Goal: Find specific page/section: Find specific page/section

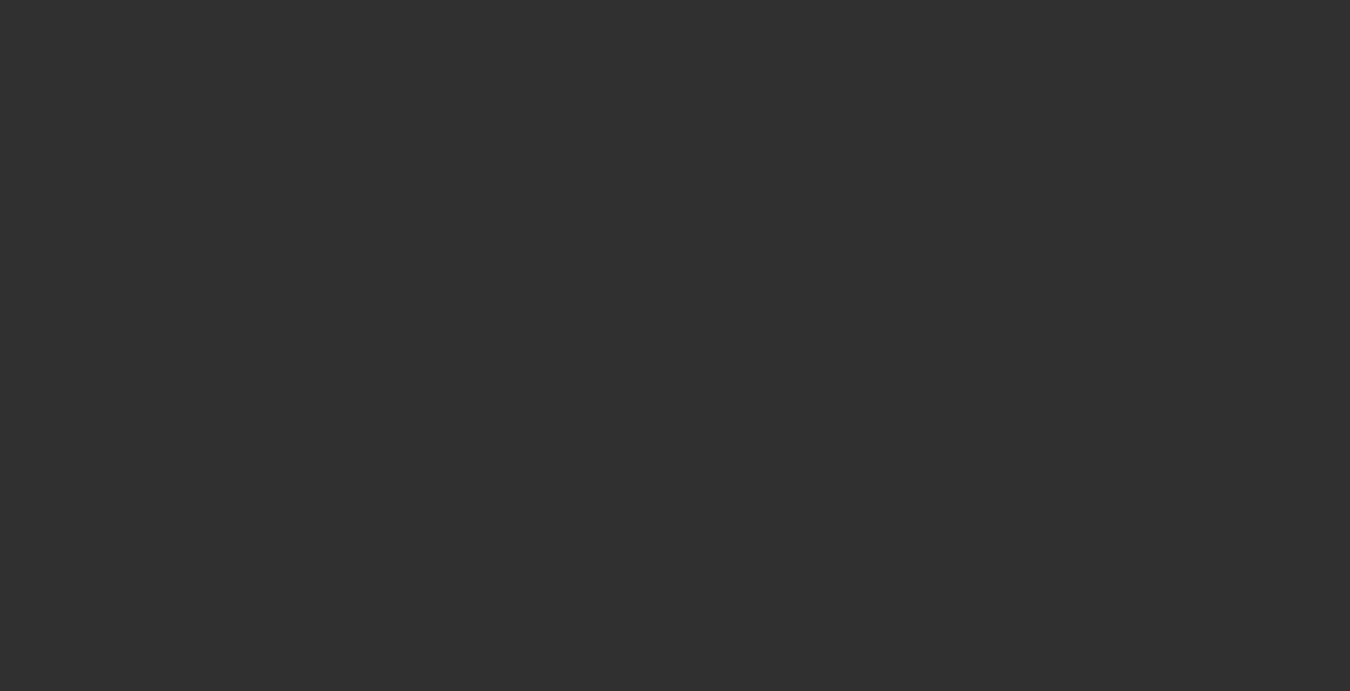
select select "10"
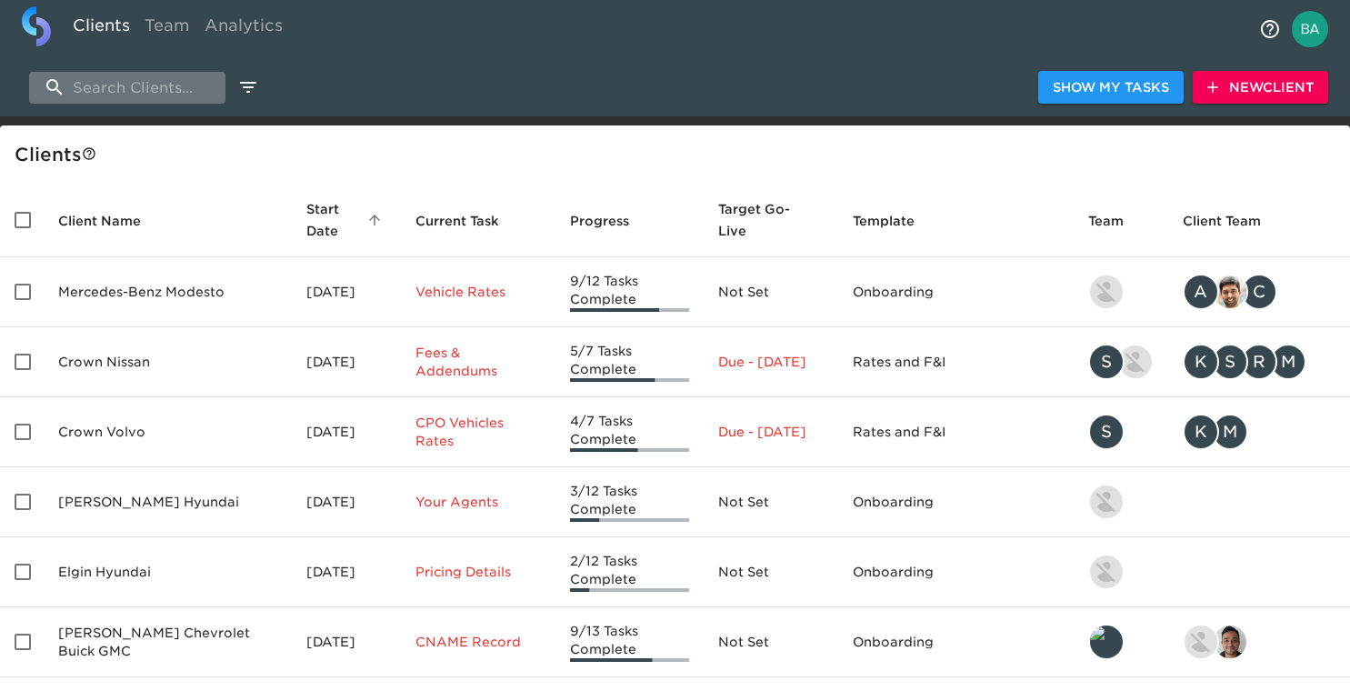
click at [137, 85] on input "search" at bounding box center [127, 88] width 196 height 32
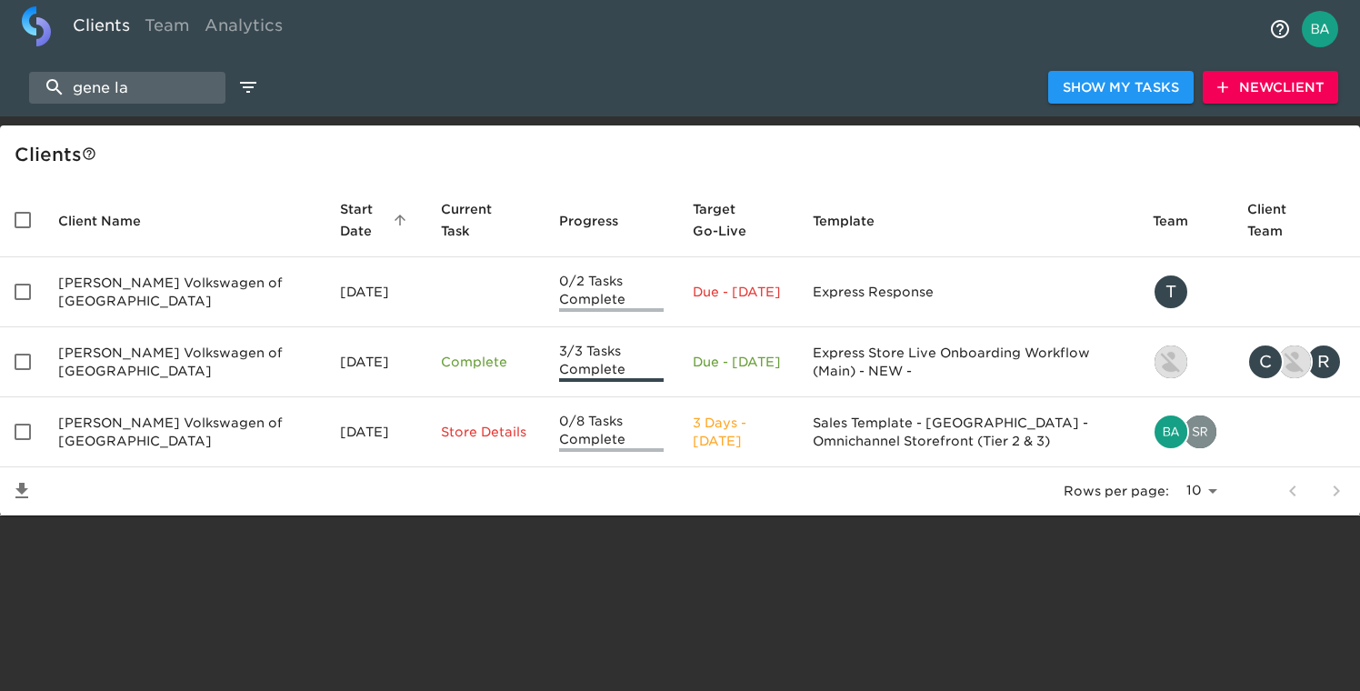
type input "gene la"
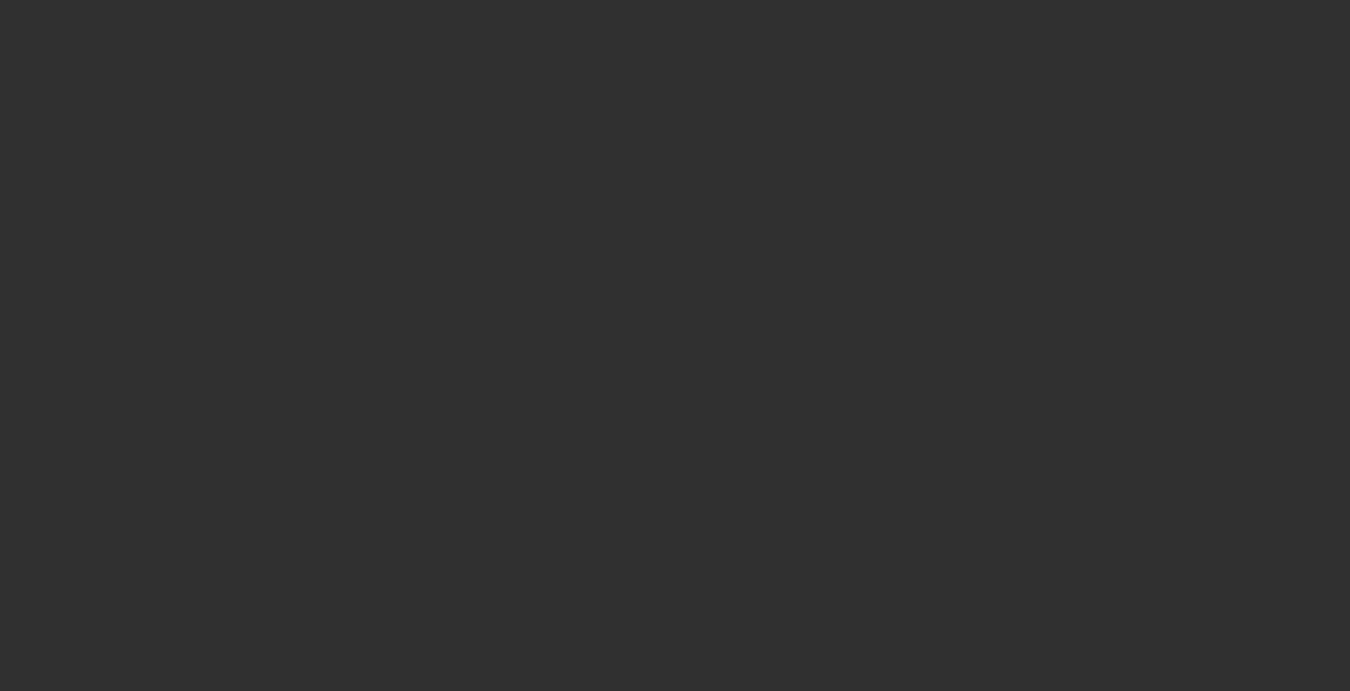
select select "10"
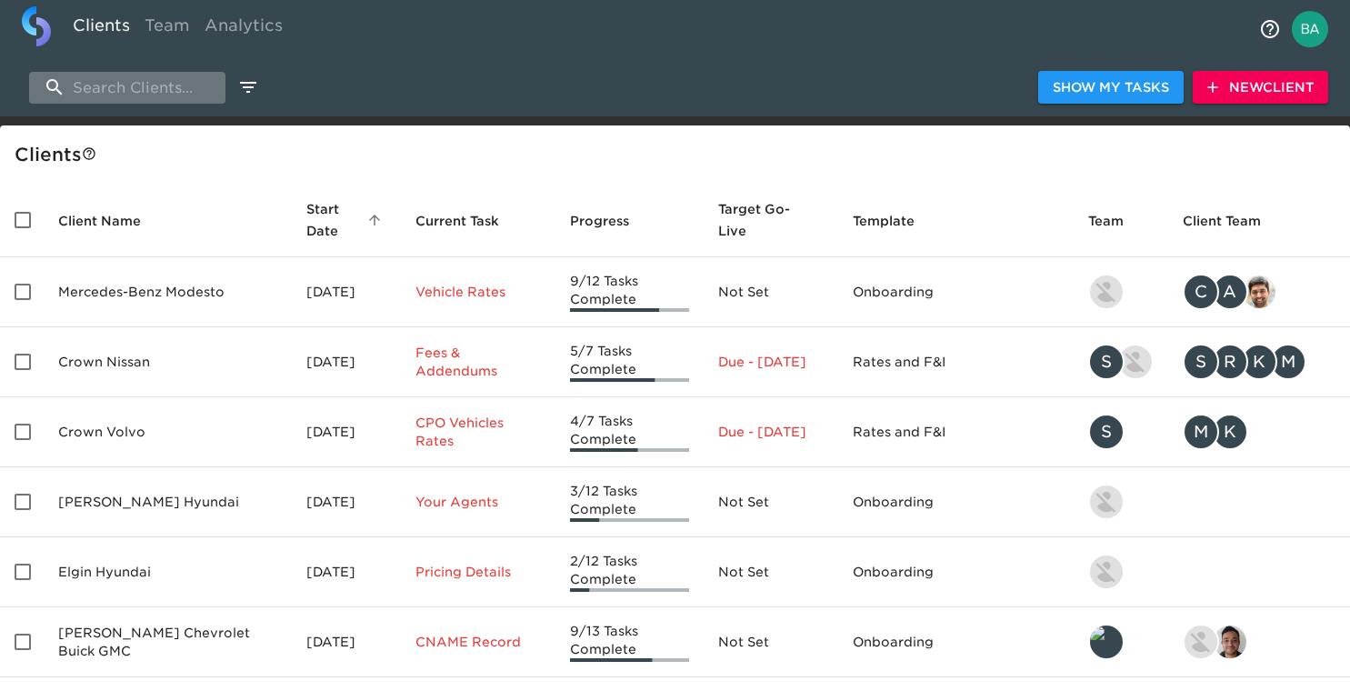
click at [164, 88] on input "search" at bounding box center [127, 88] width 196 height 32
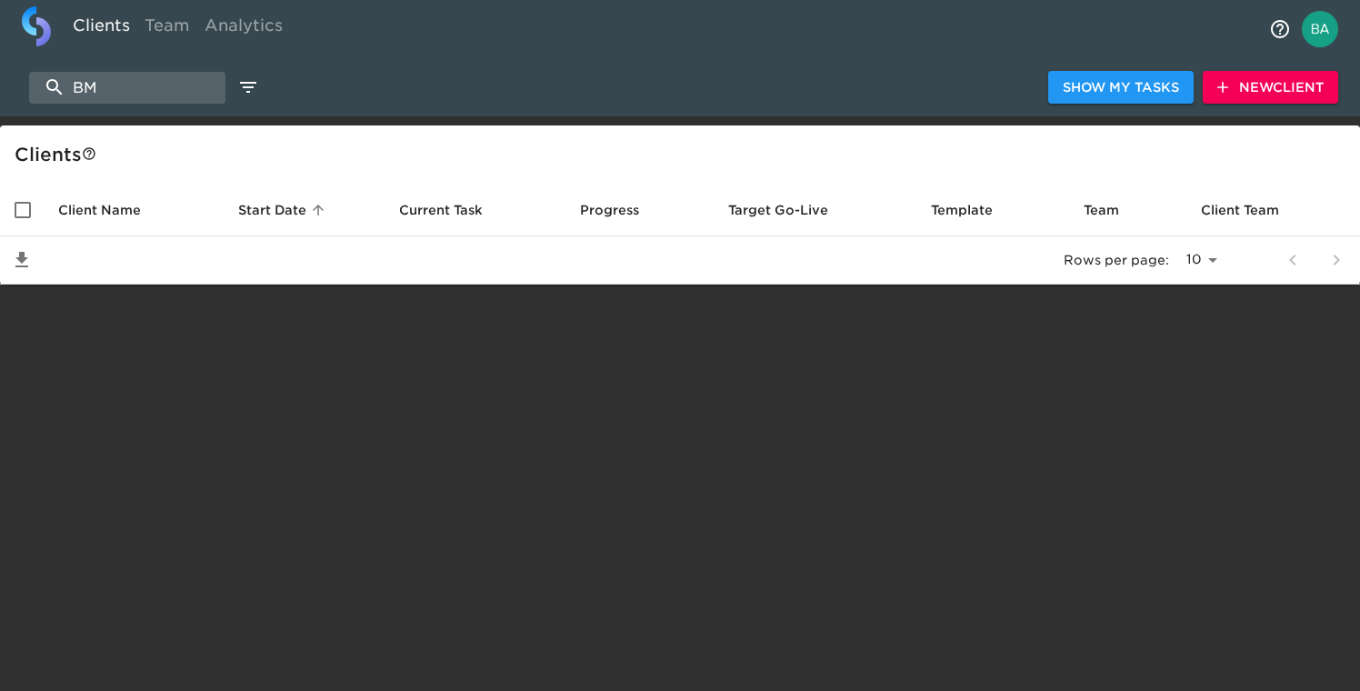
type input "B"
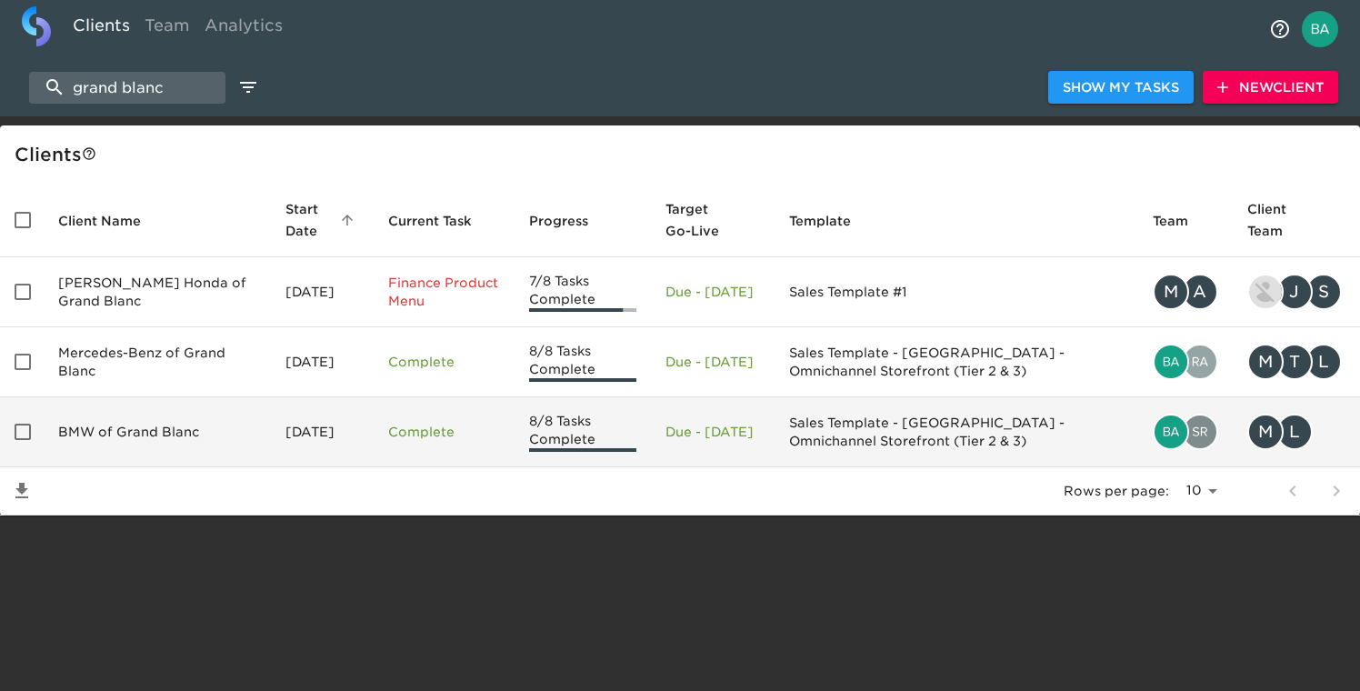
type input "grand blanc"
click at [124, 425] on td "BMW of Grand Blanc" at bounding box center [157, 432] width 227 height 70
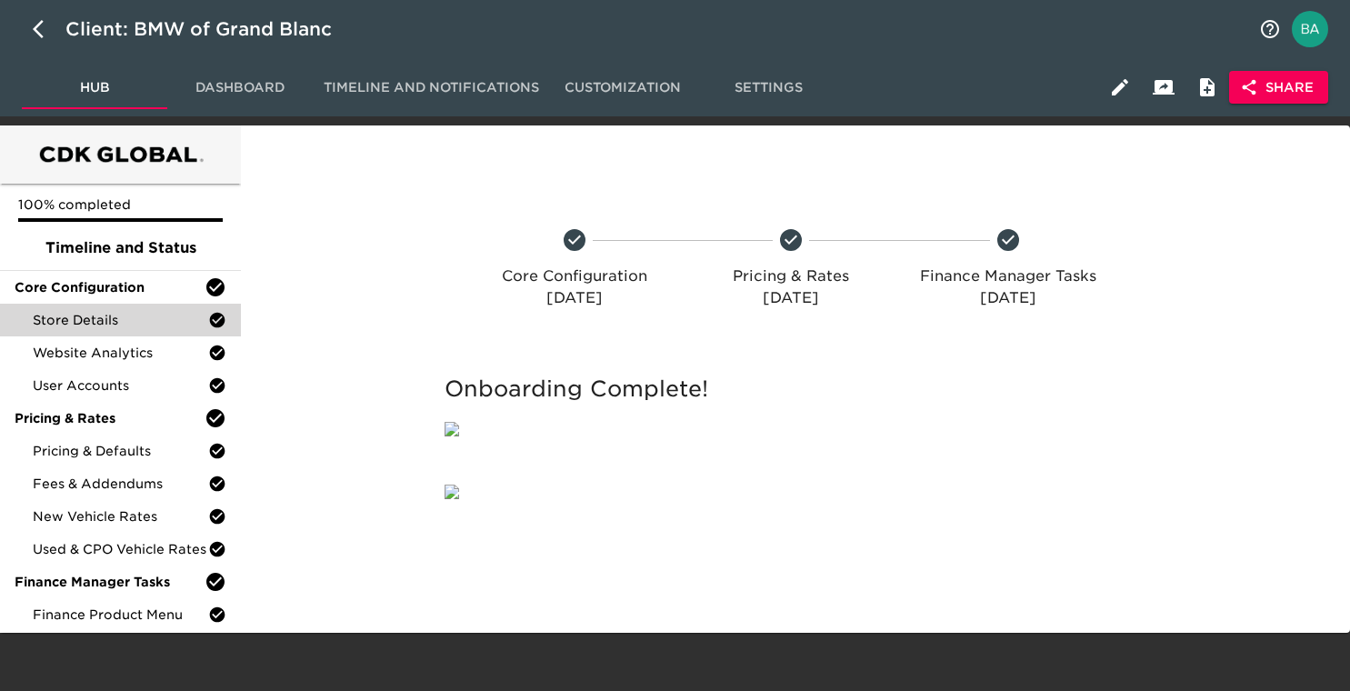
click at [84, 311] on span "Store Details" at bounding box center [120, 320] width 175 height 18
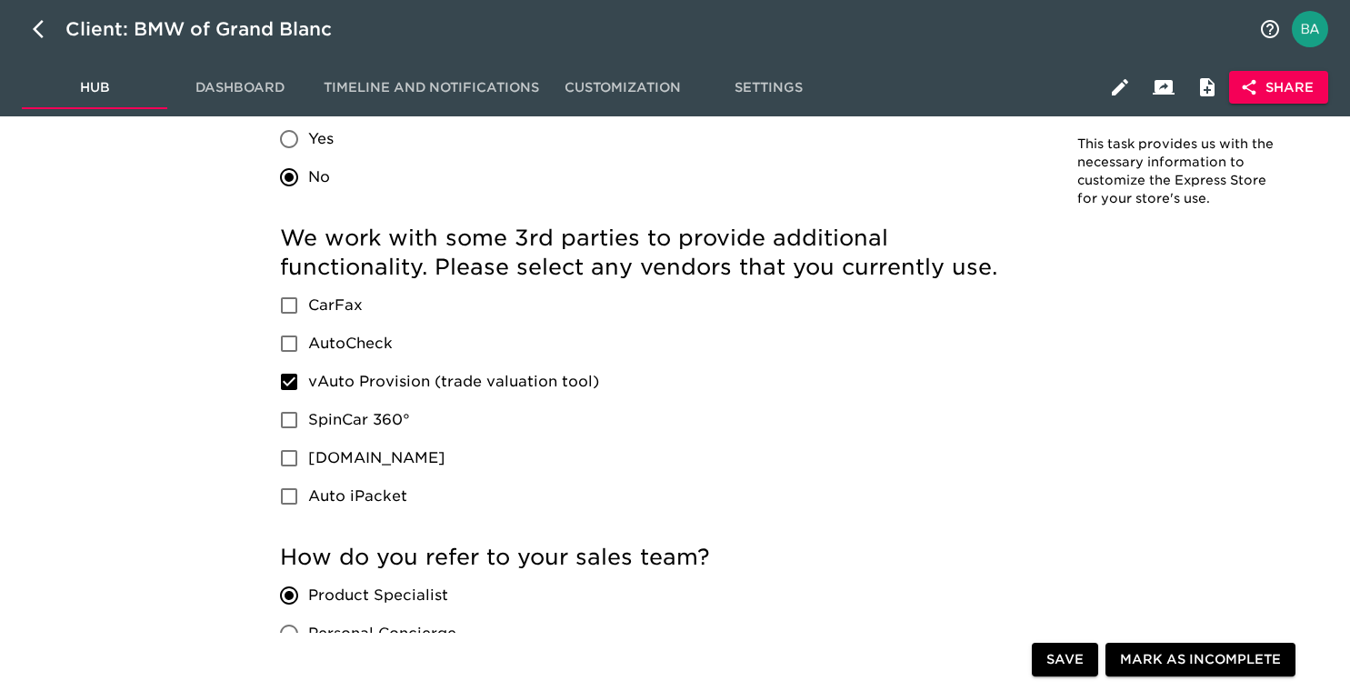
scroll to position [2611, 0]
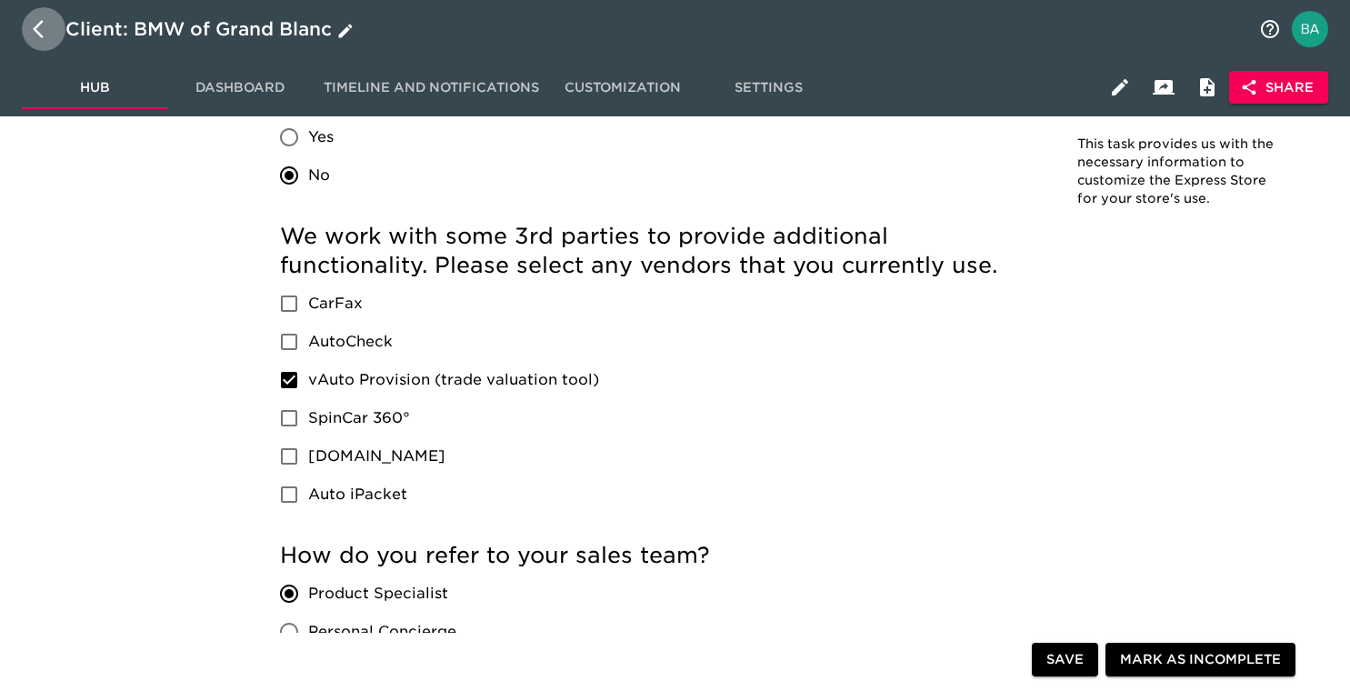
click at [33, 26] on icon "button" at bounding box center [44, 29] width 22 height 22
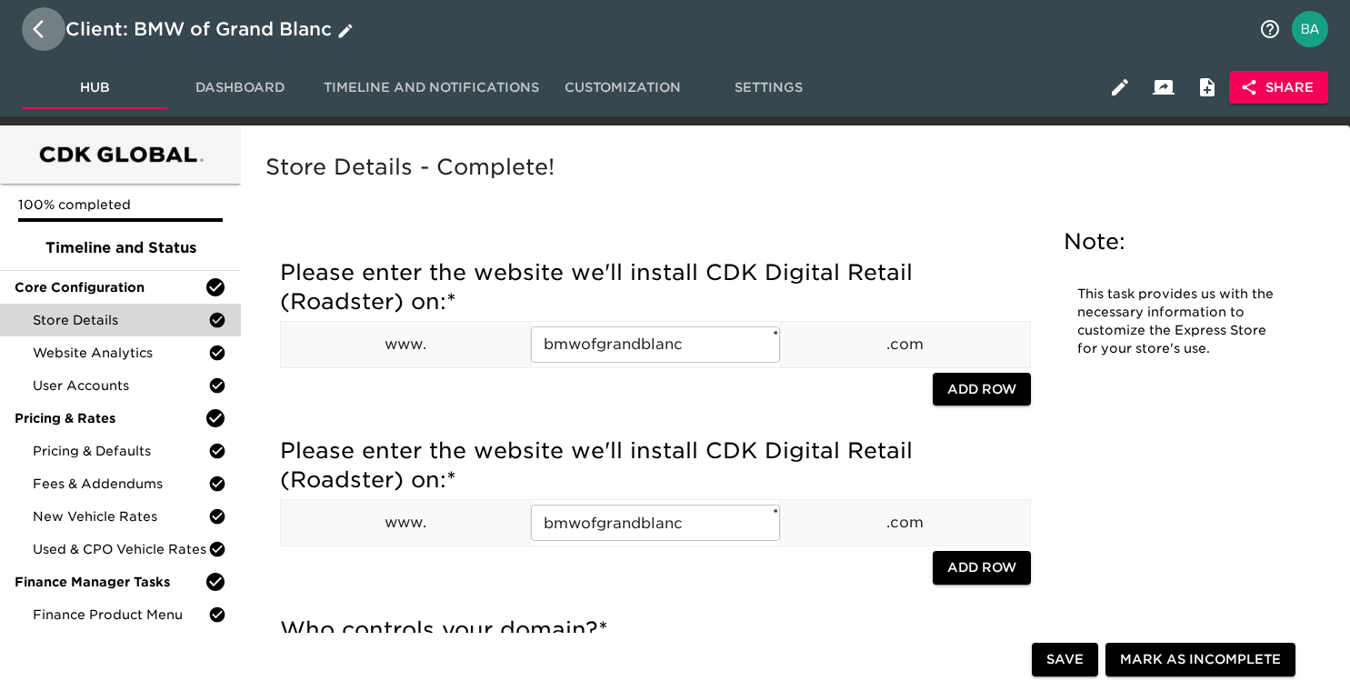
select select "10"
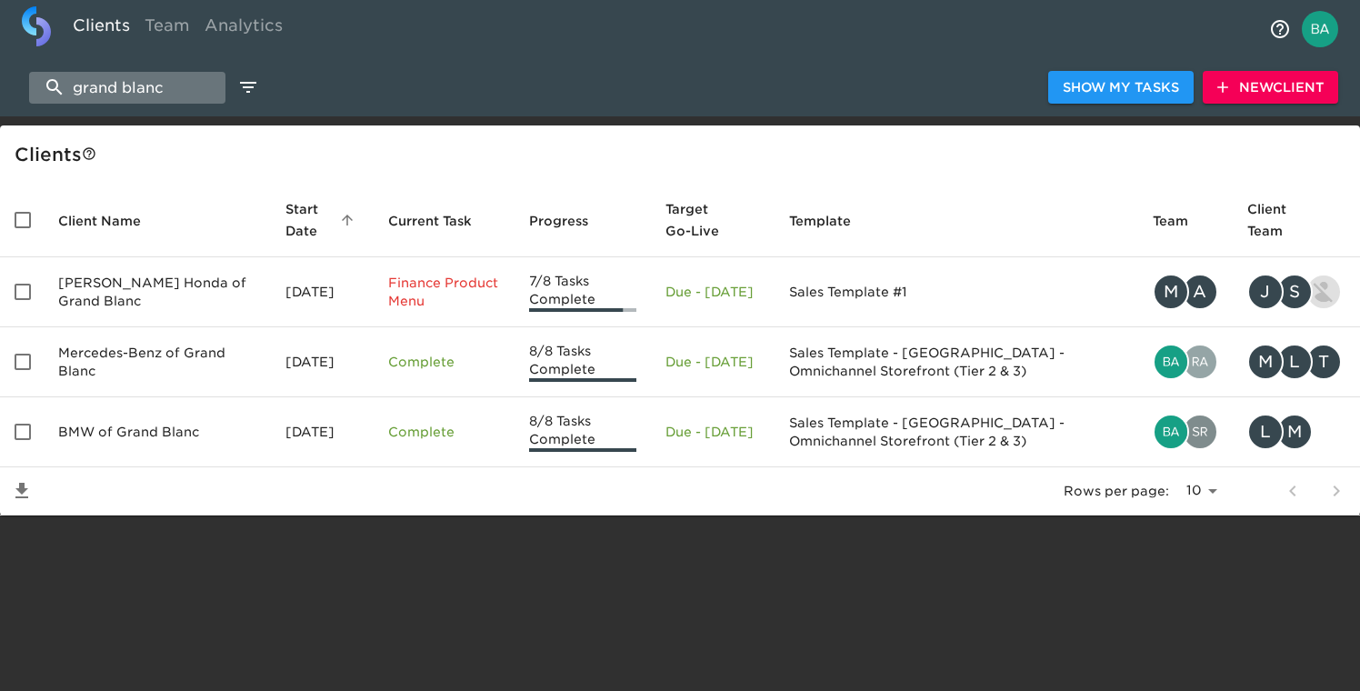
click at [156, 96] on input "grand blanc" at bounding box center [127, 88] width 196 height 32
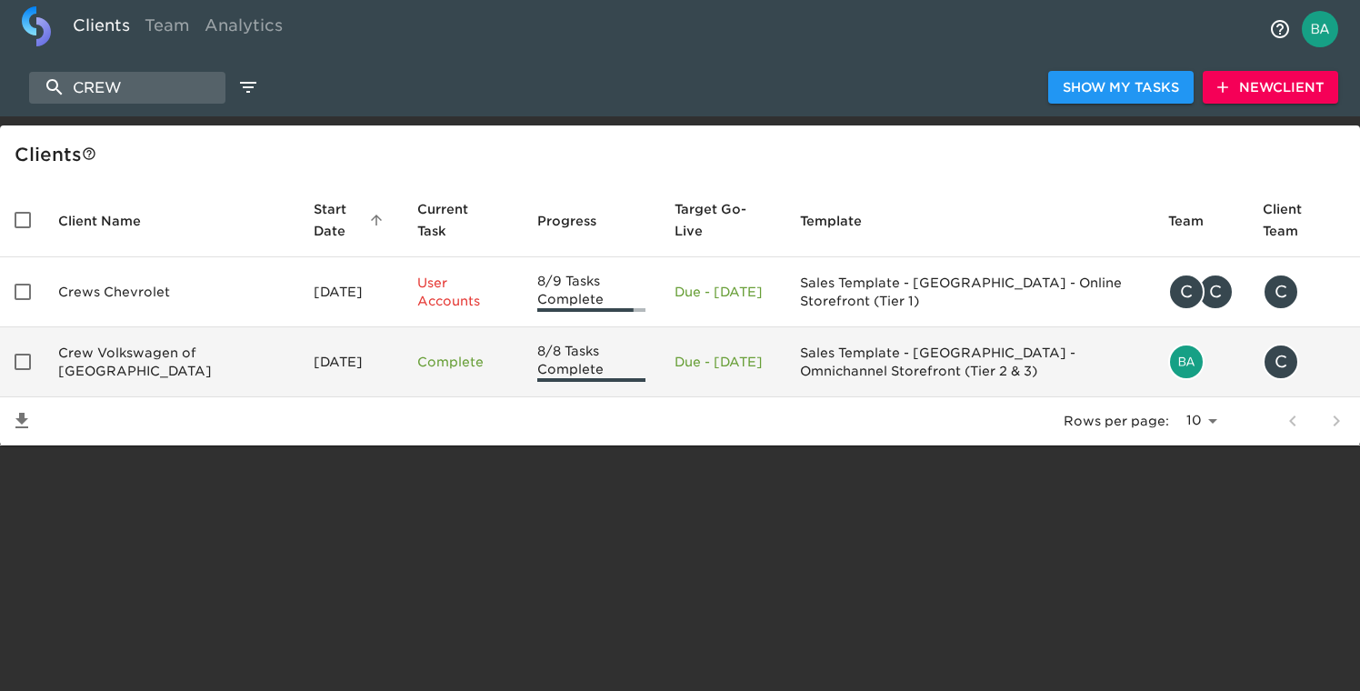
type input "CREW"
click at [121, 356] on td "Crew Volkswagen of Plainville" at bounding box center [171, 362] width 255 height 70
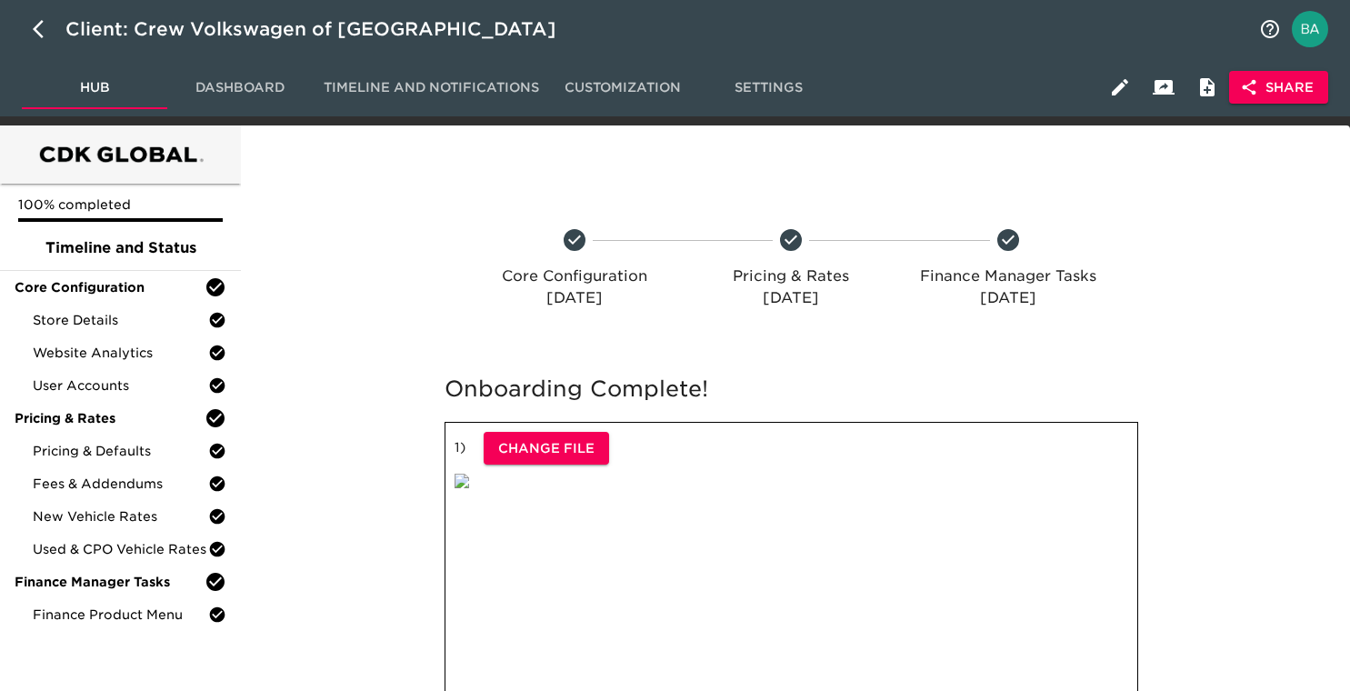
click at [1116, 90] on icon "button" at bounding box center [1120, 87] width 16 height 16
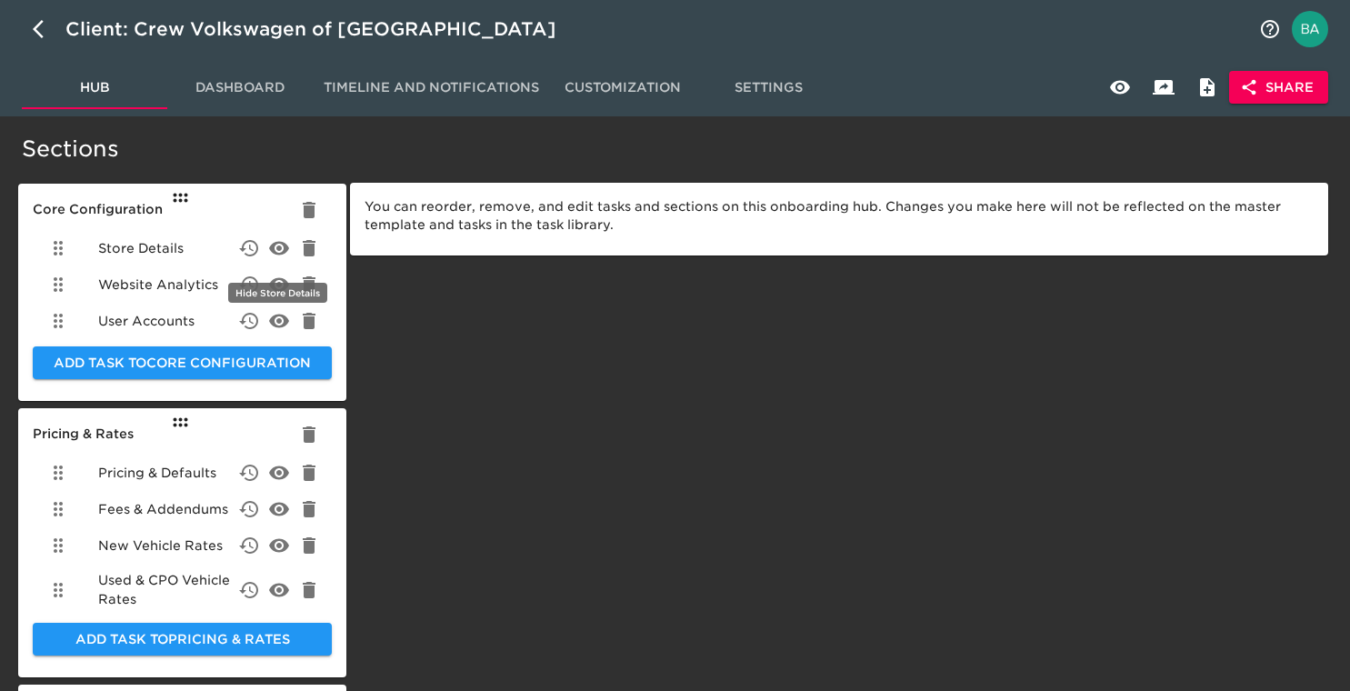
click at [276, 244] on icon "delete" at bounding box center [279, 248] width 20 height 14
click at [275, 285] on icon "delete" at bounding box center [279, 285] width 22 height 22
click at [276, 328] on icon "delete" at bounding box center [279, 321] width 22 height 22
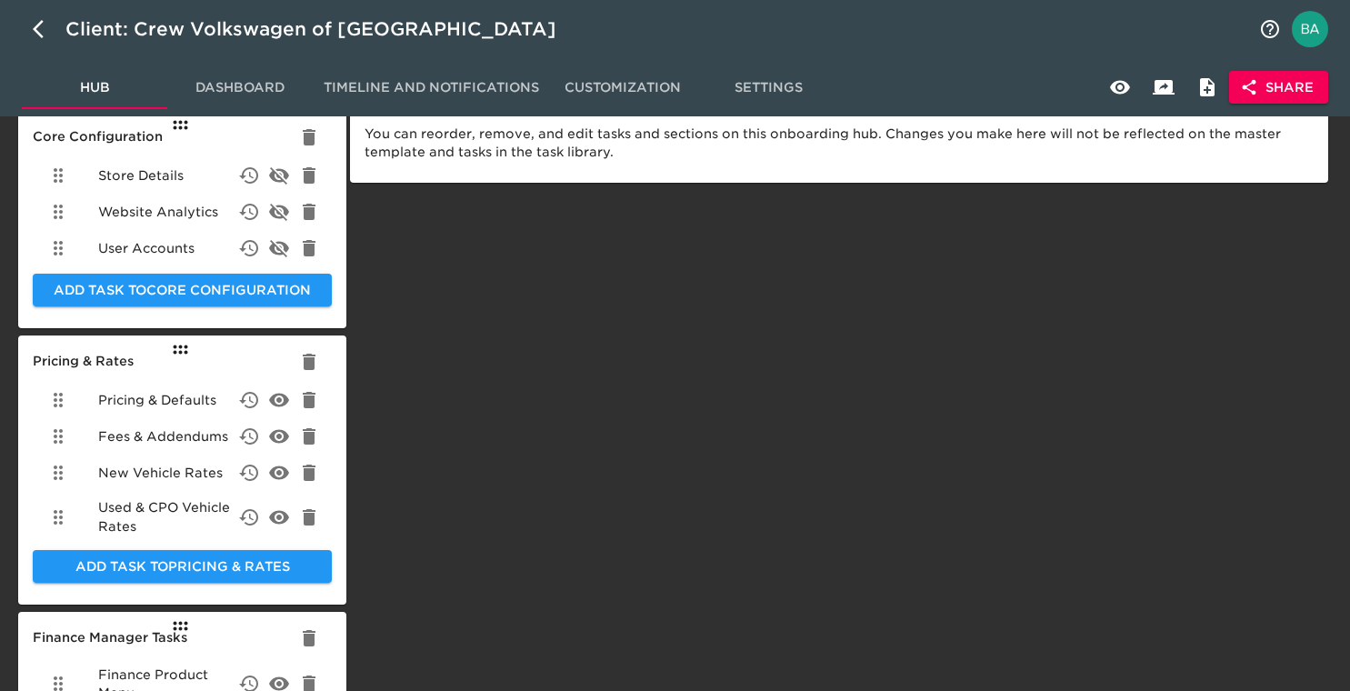
scroll to position [81, 0]
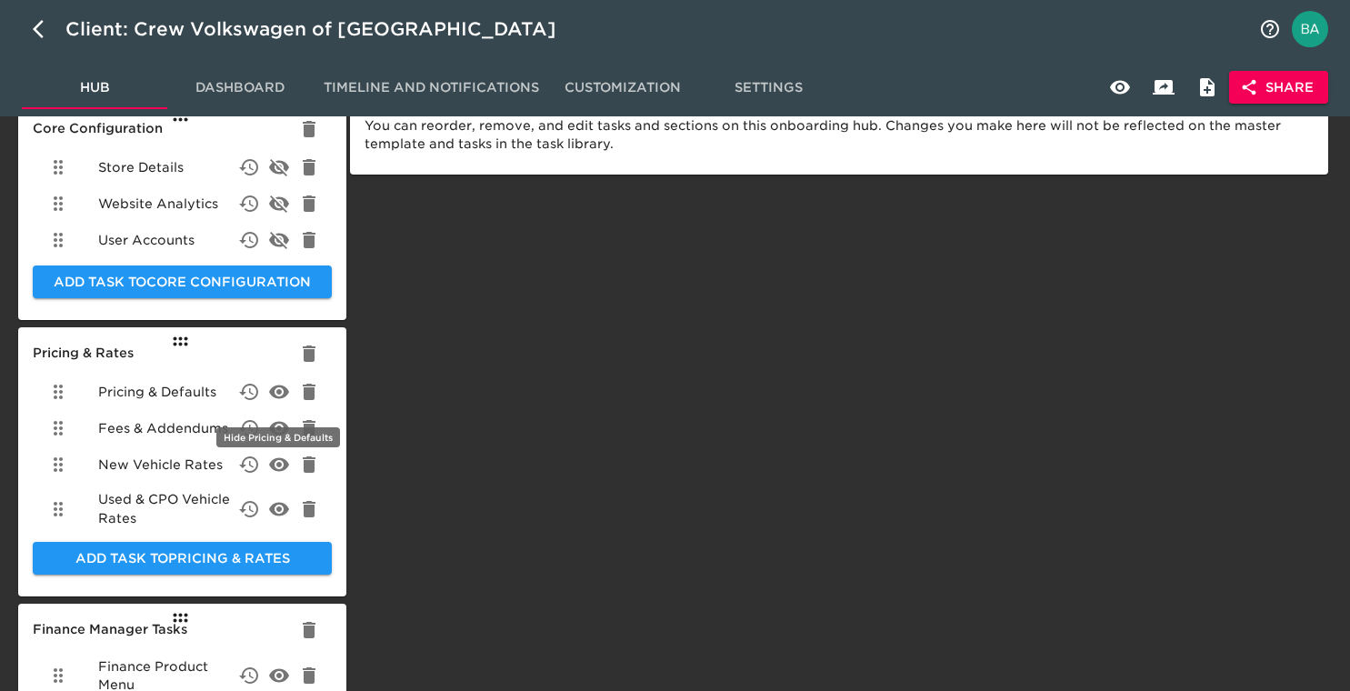
click at [280, 384] on icon "delete" at bounding box center [279, 392] width 22 height 22
click at [278, 430] on icon "delete" at bounding box center [279, 429] width 20 height 14
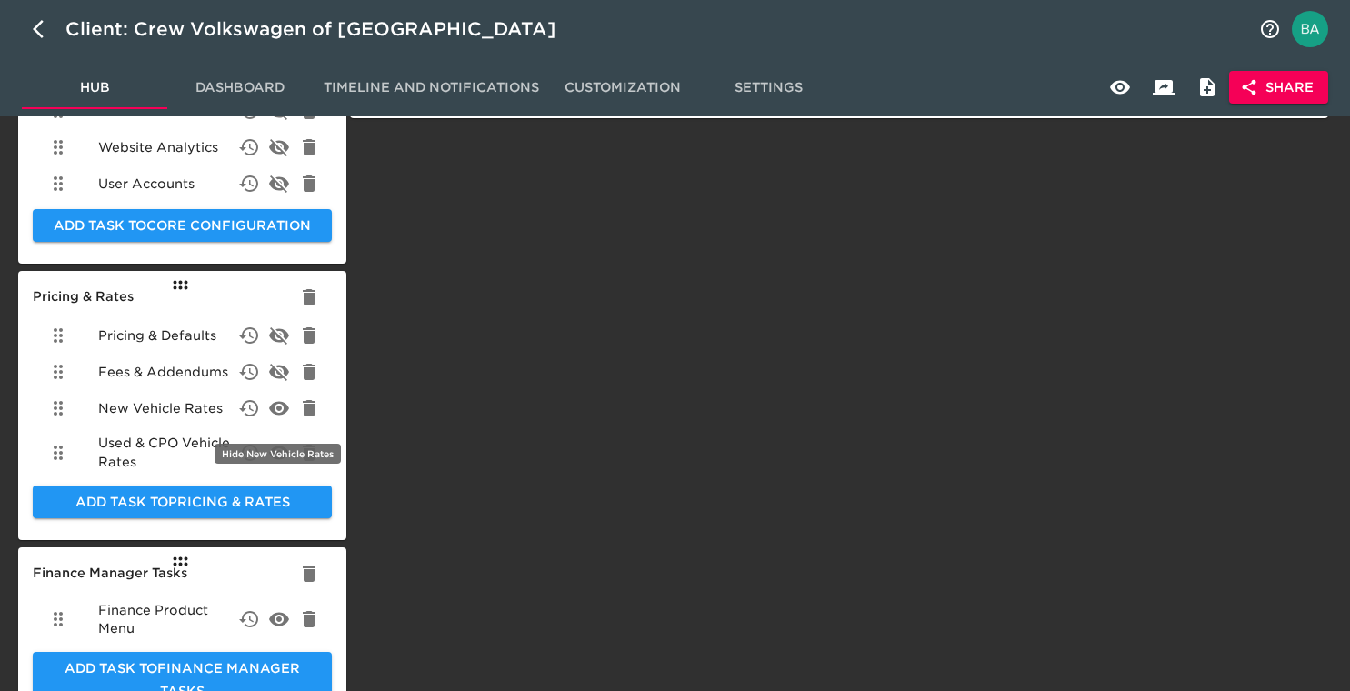
scroll to position [171, 0]
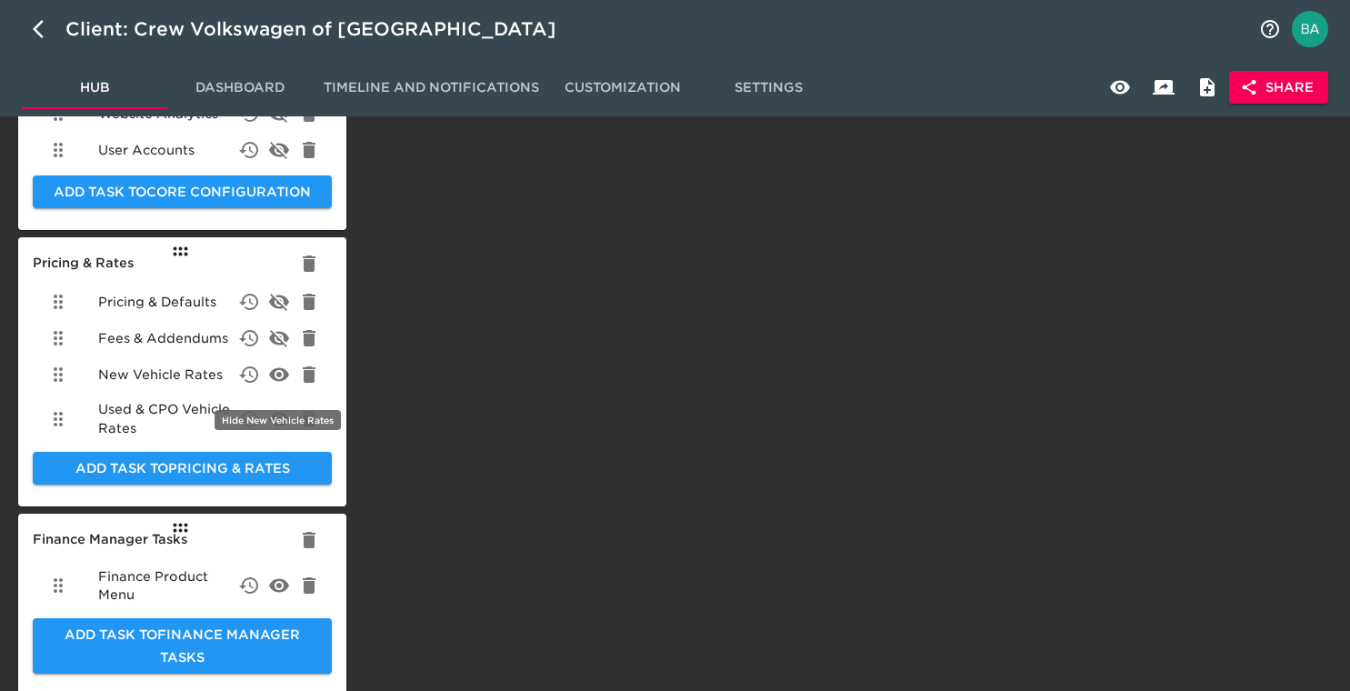
click at [277, 375] on icon "delete" at bounding box center [279, 375] width 20 height 14
click at [277, 419] on icon "delete" at bounding box center [279, 419] width 20 height 14
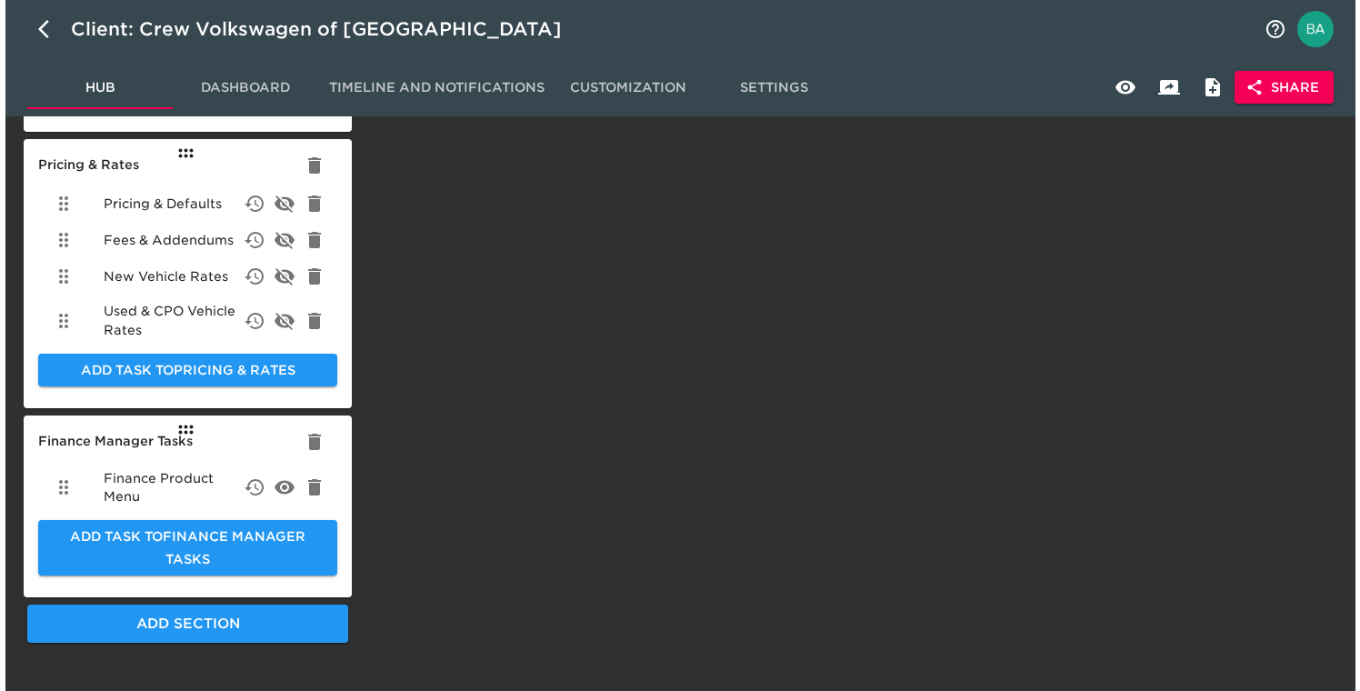
scroll to position [286, 0]
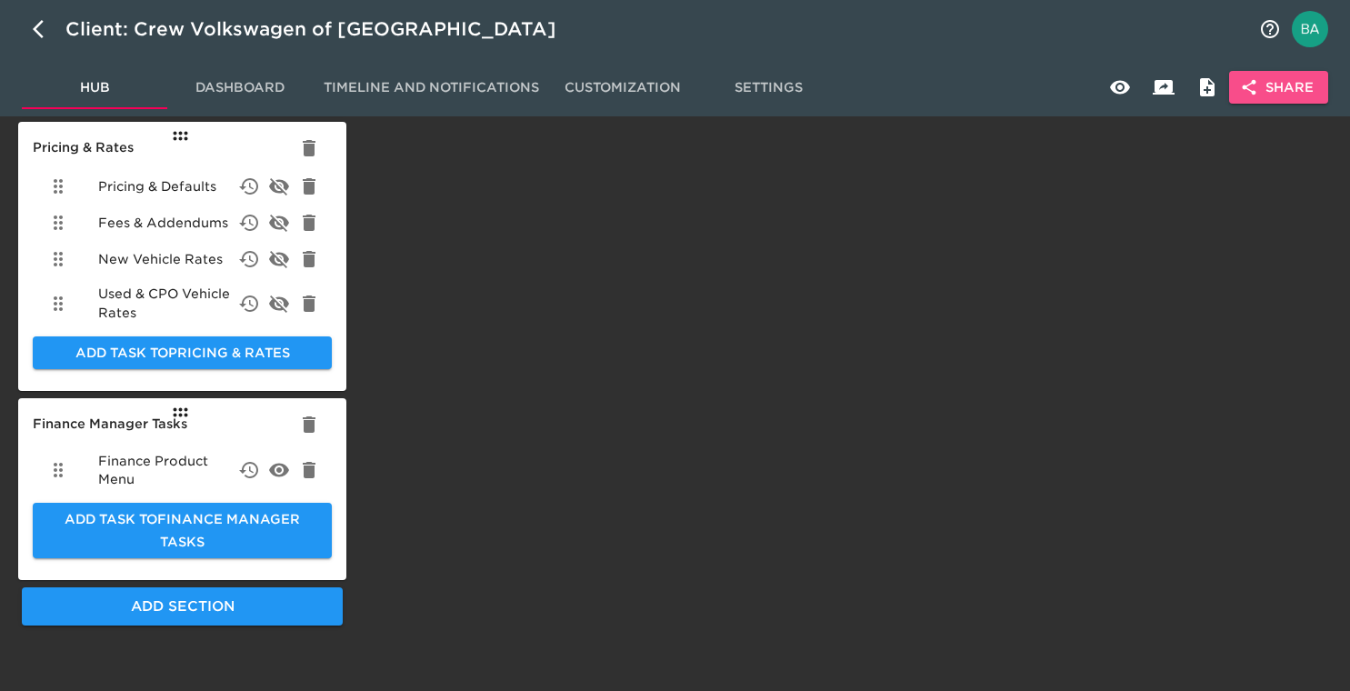
click at [1237, 90] on button "Share" at bounding box center [1278, 88] width 99 height 34
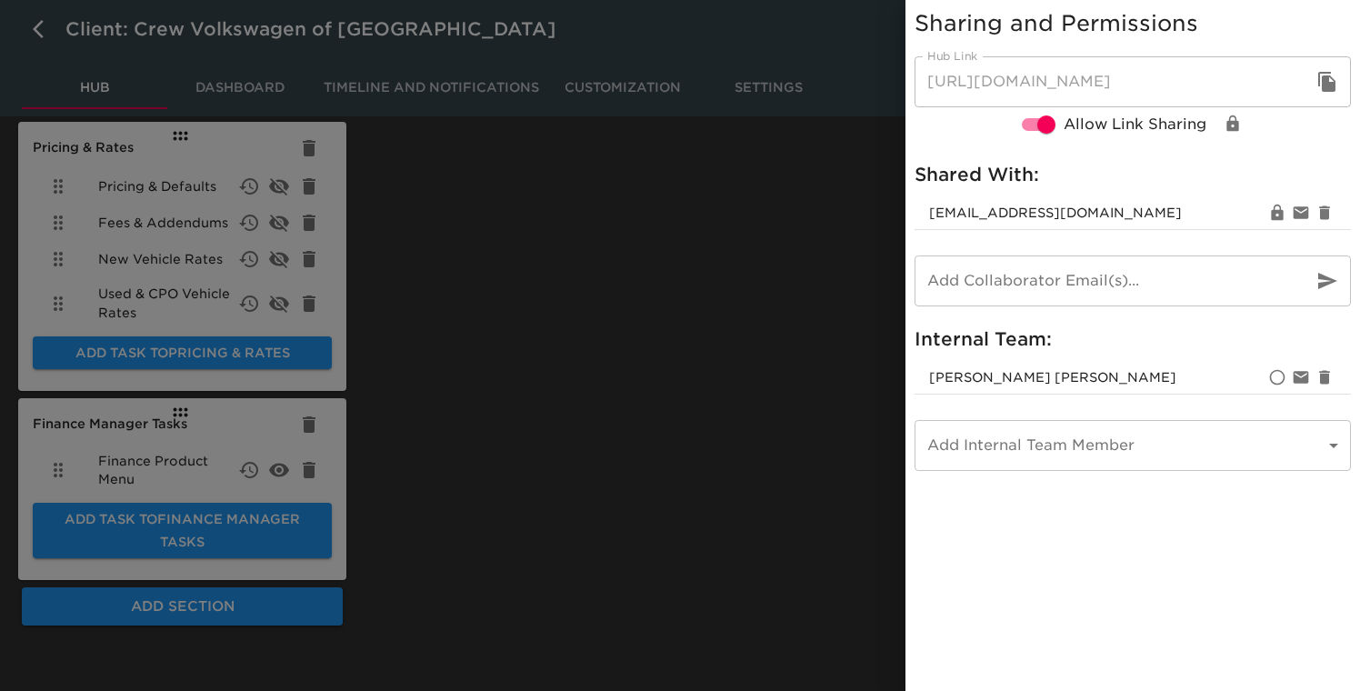
click at [1323, 80] on icon "button" at bounding box center [1326, 82] width 17 height 20
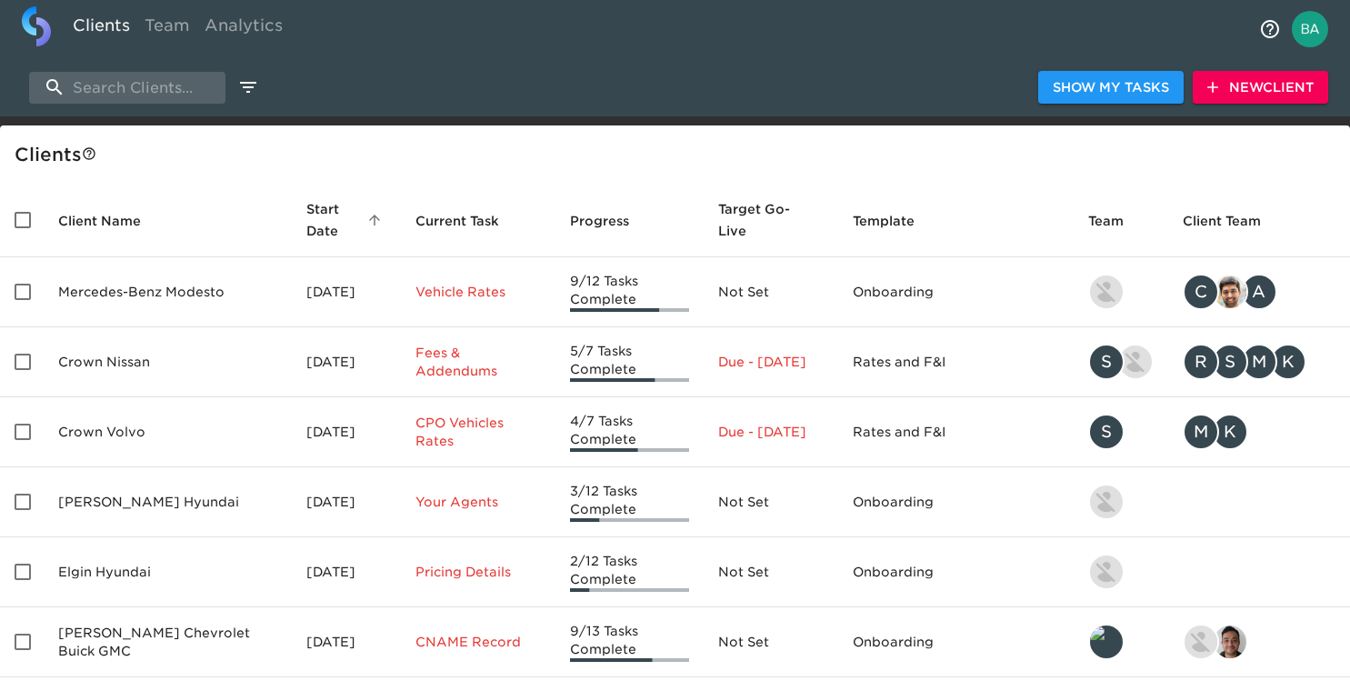
select select "10"
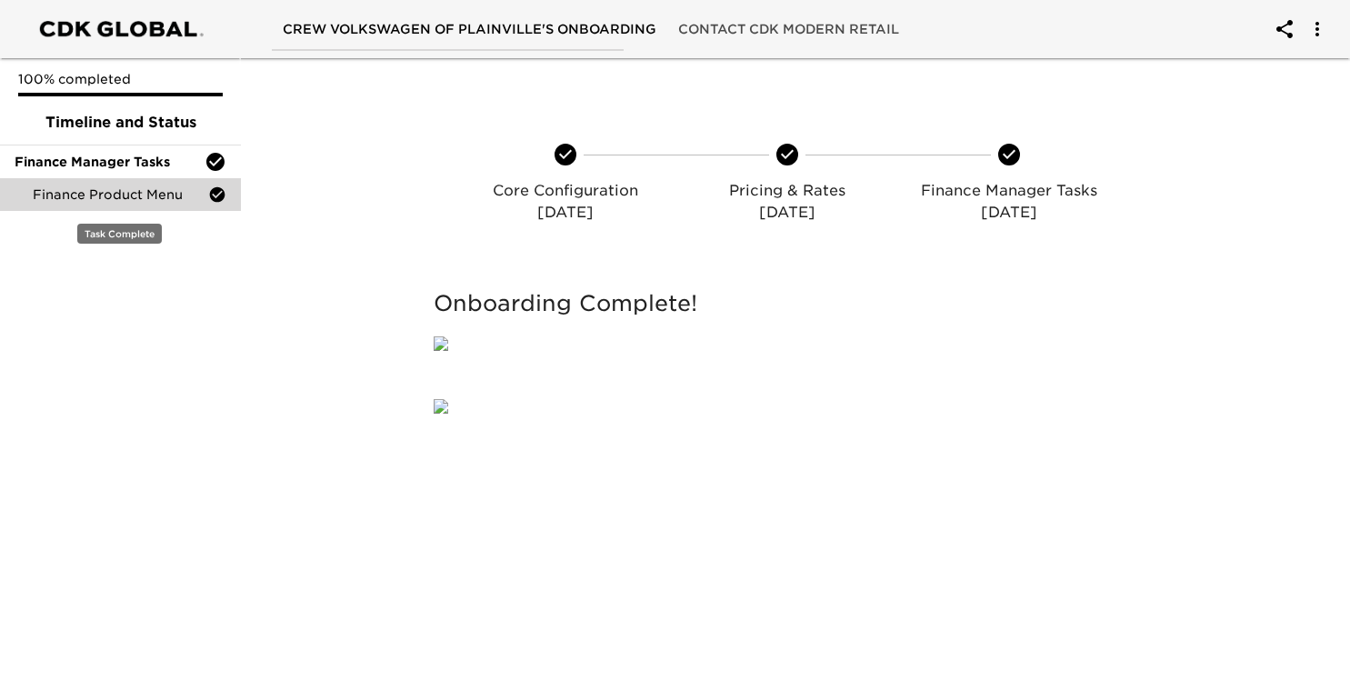
click at [134, 205] on div "Finance Product Menu" at bounding box center [120, 194] width 241 height 33
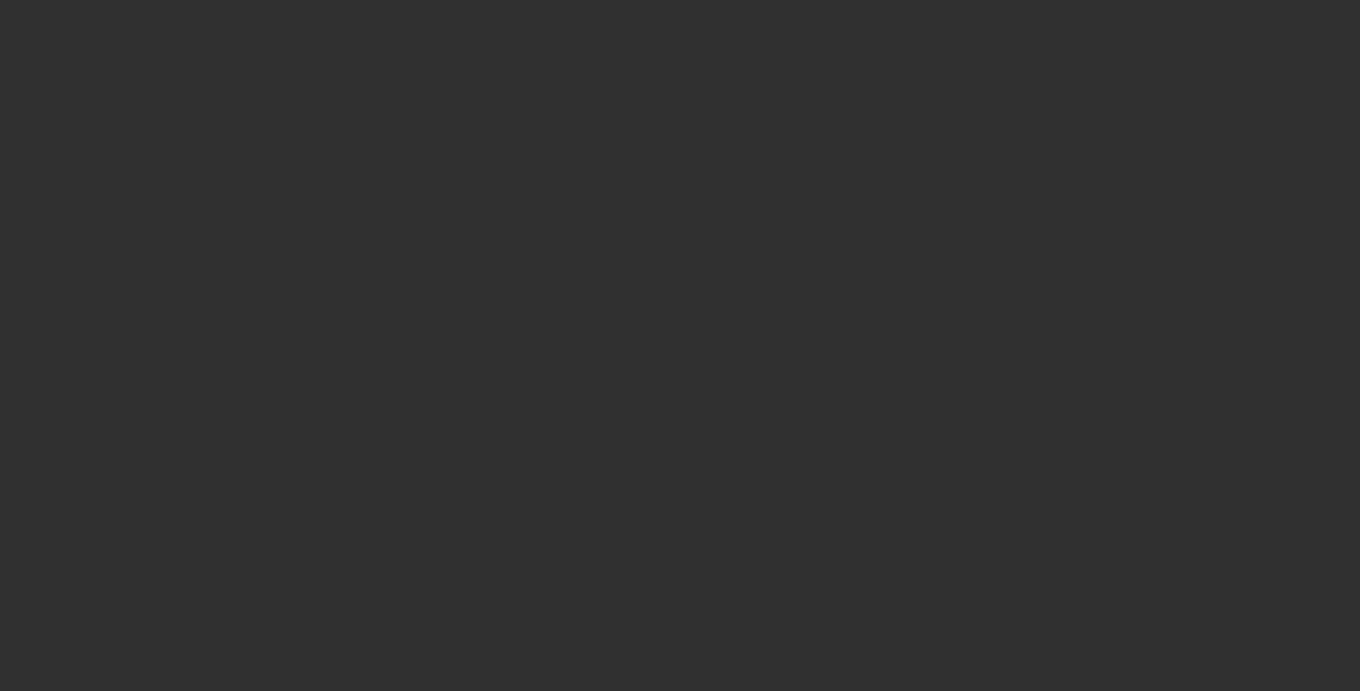
select select "10"
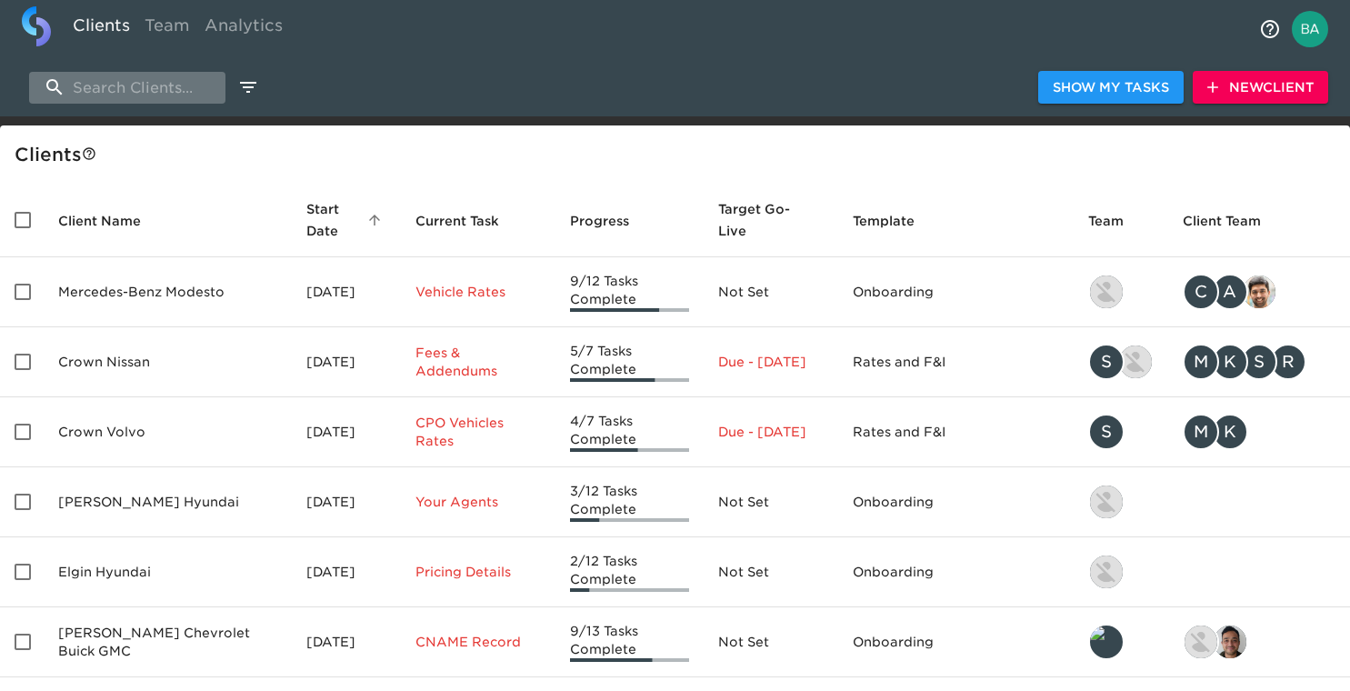
click at [97, 95] on input "search" at bounding box center [127, 88] width 196 height 32
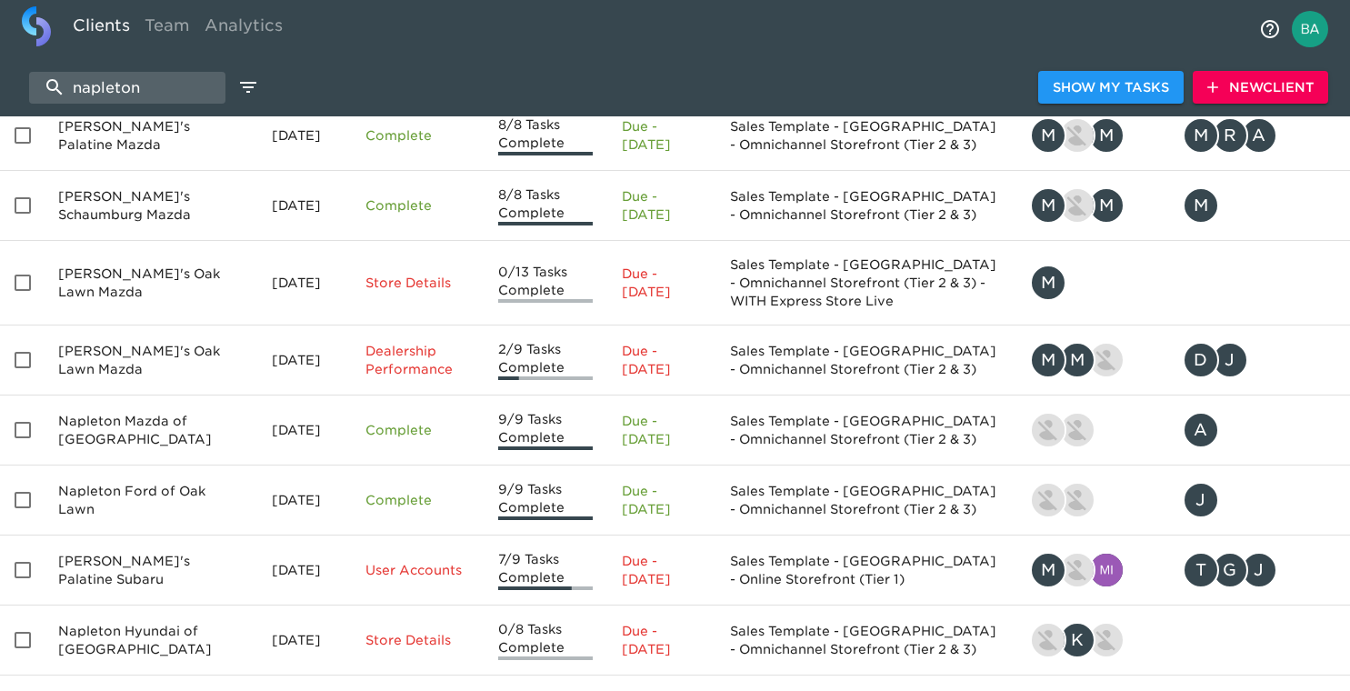
scroll to position [387, 0]
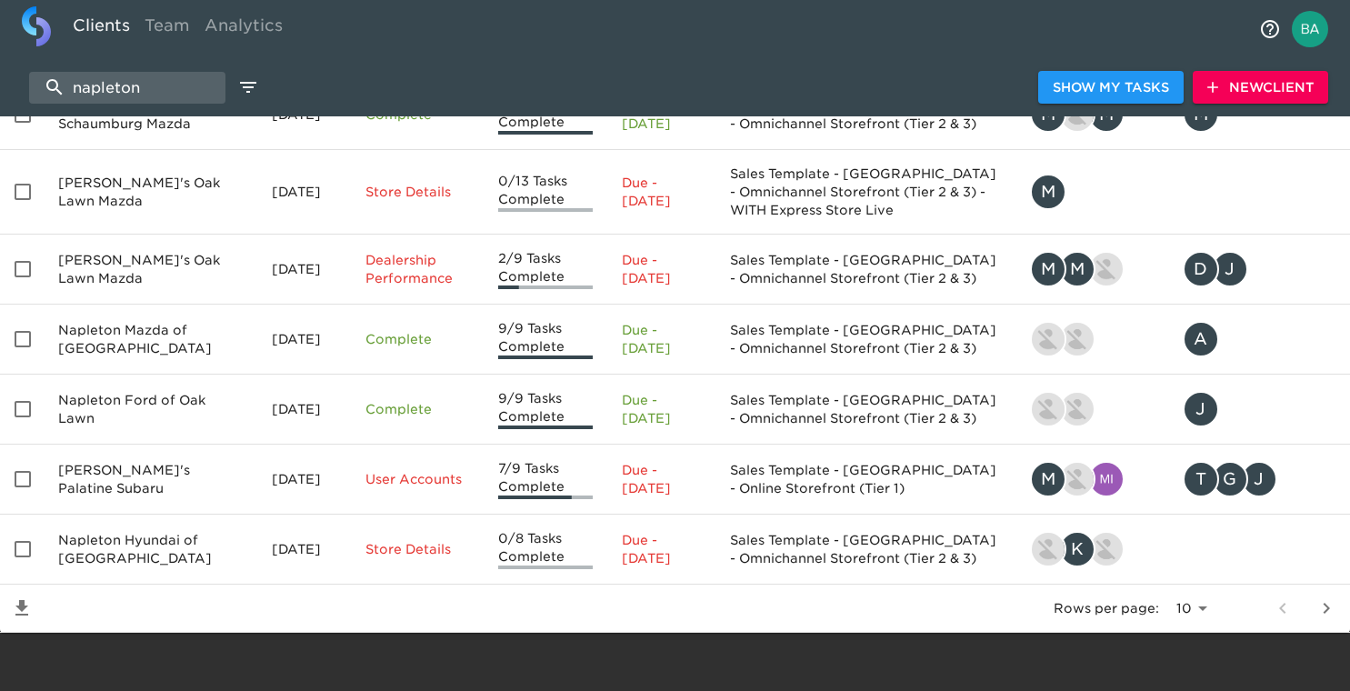
type input "napleton"
click at [1326, 605] on icon "next page" at bounding box center [1327, 608] width 6 height 11
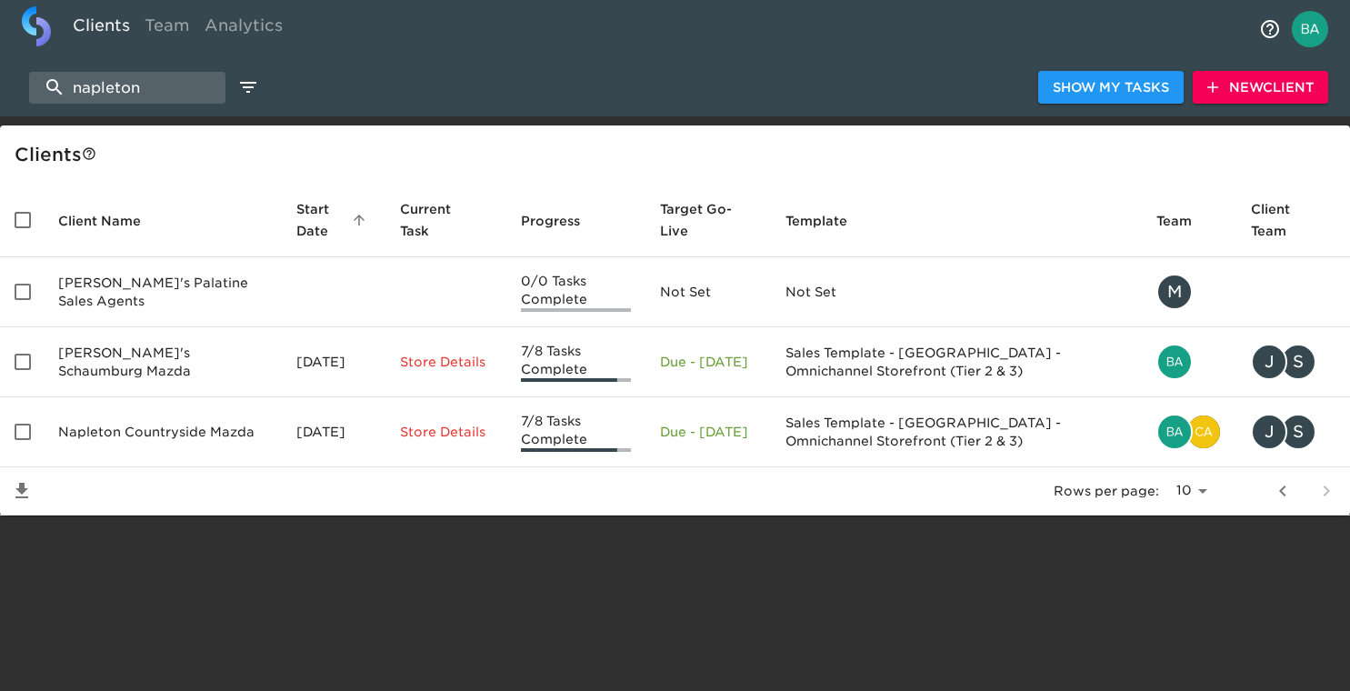
scroll to position [0, 0]
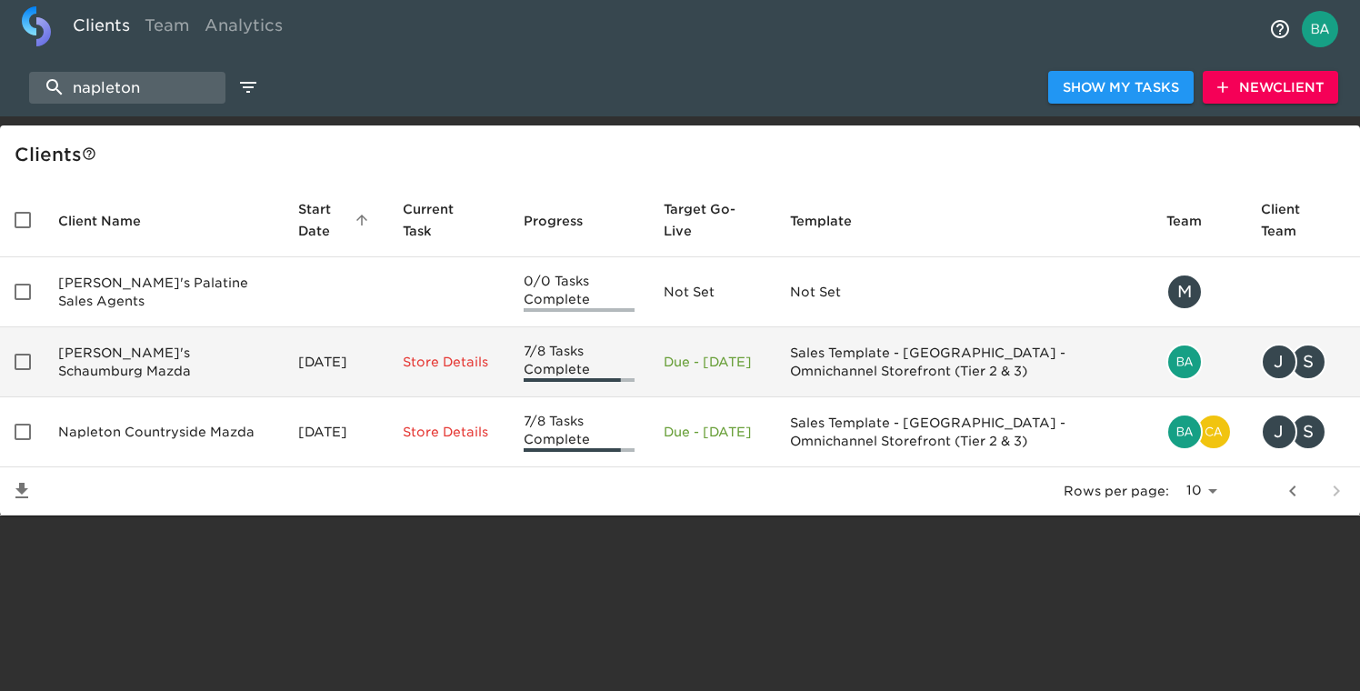
click at [95, 369] on td "Napleton's Schaumburg Mazda" at bounding box center [164, 362] width 240 height 70
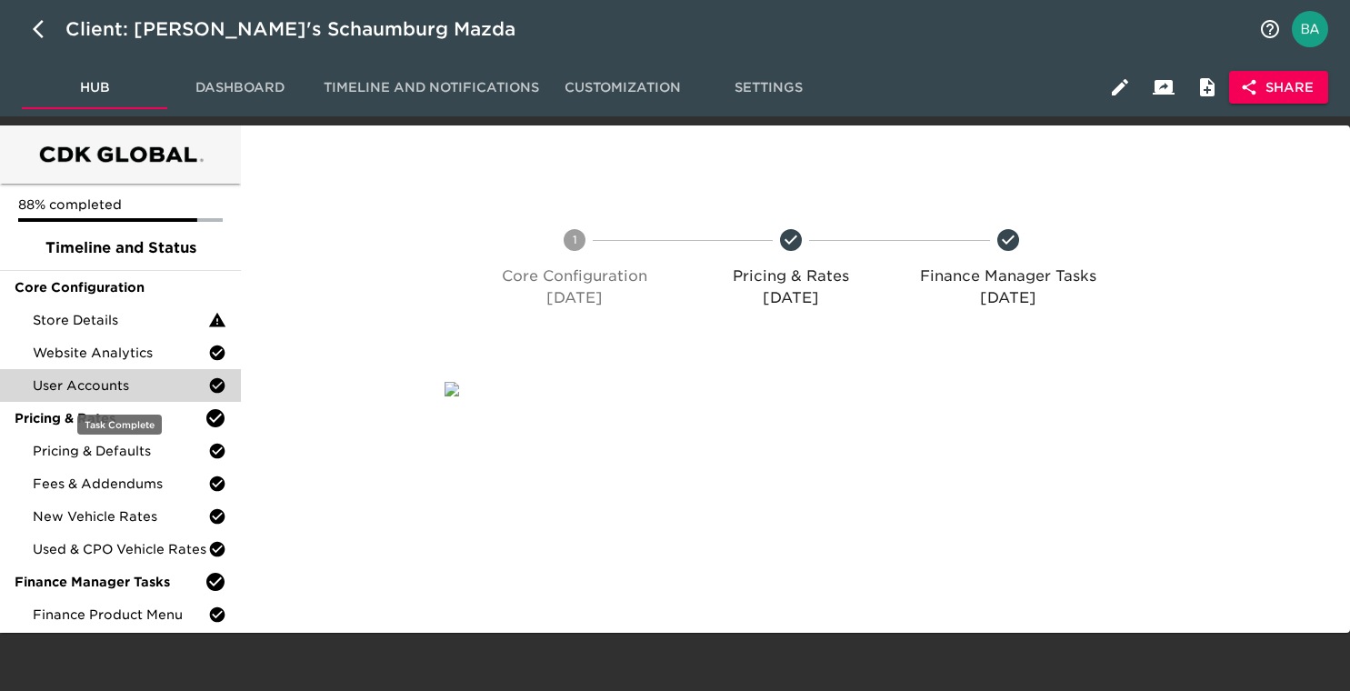
click at [92, 375] on div "User Accounts" at bounding box center [120, 385] width 241 height 33
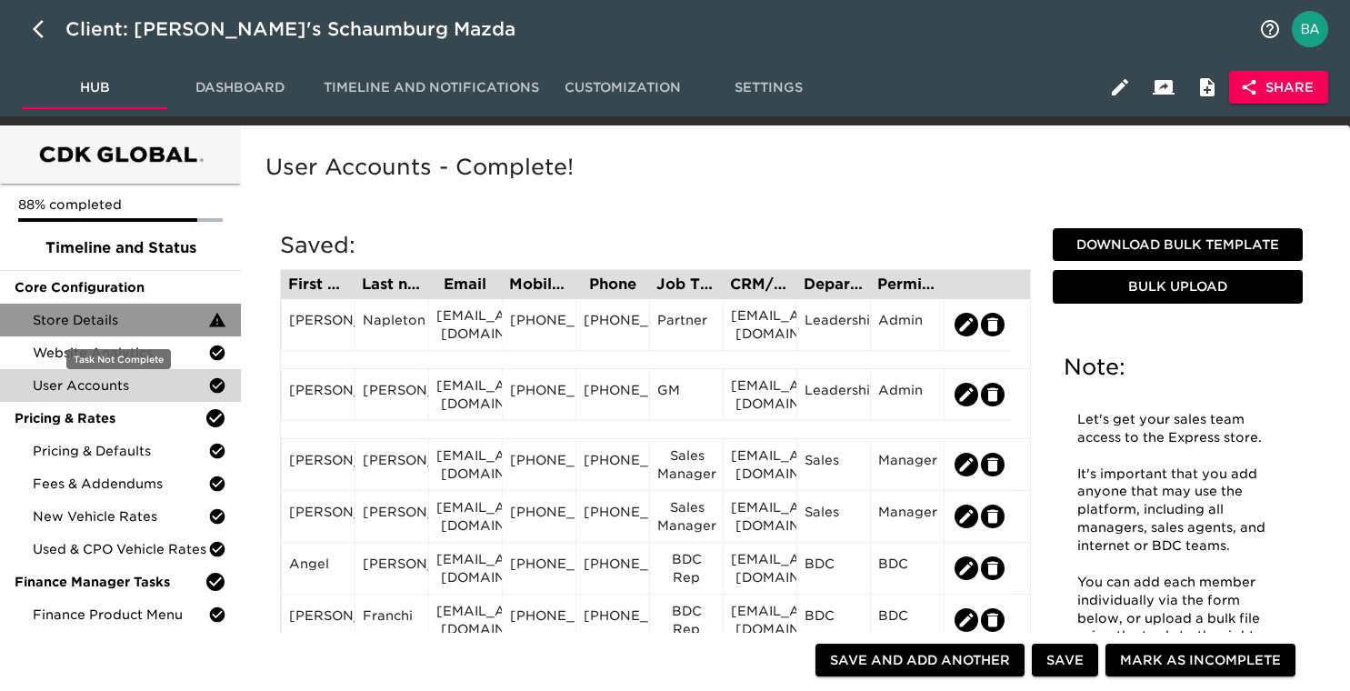
click at [94, 311] on span "Store Details" at bounding box center [120, 320] width 175 height 18
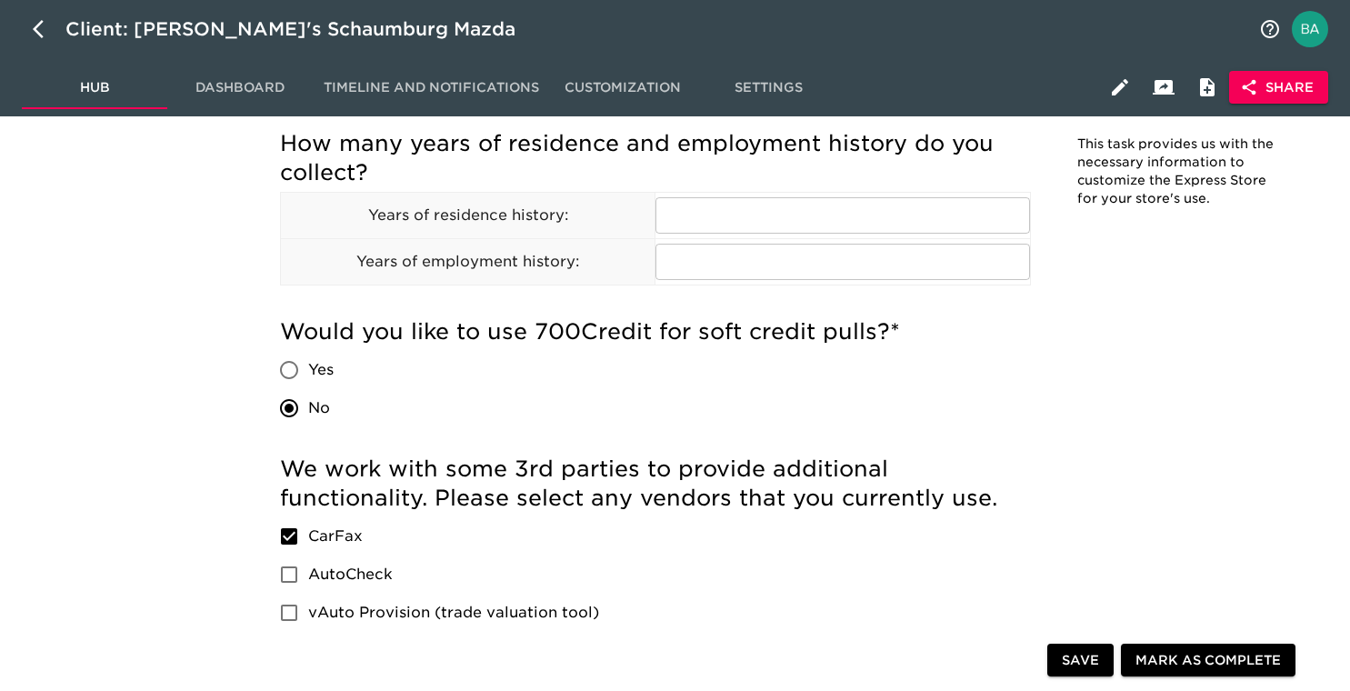
scroll to position [2987, 0]
